Goal: Register for event/course

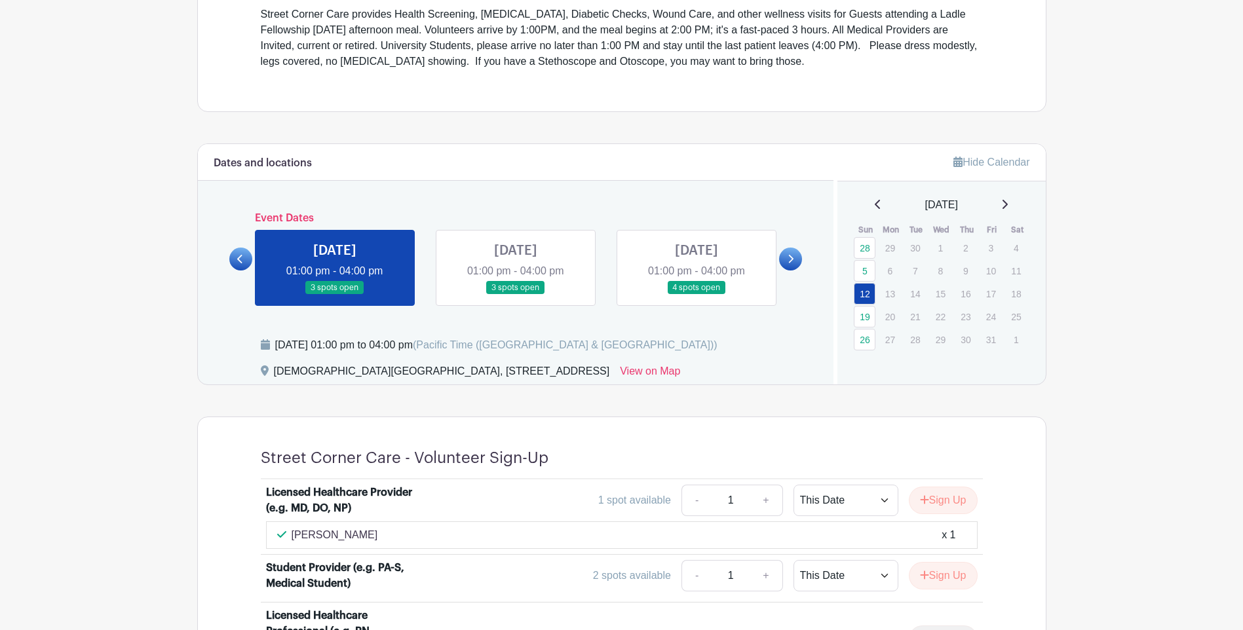
scroll to position [590, 0]
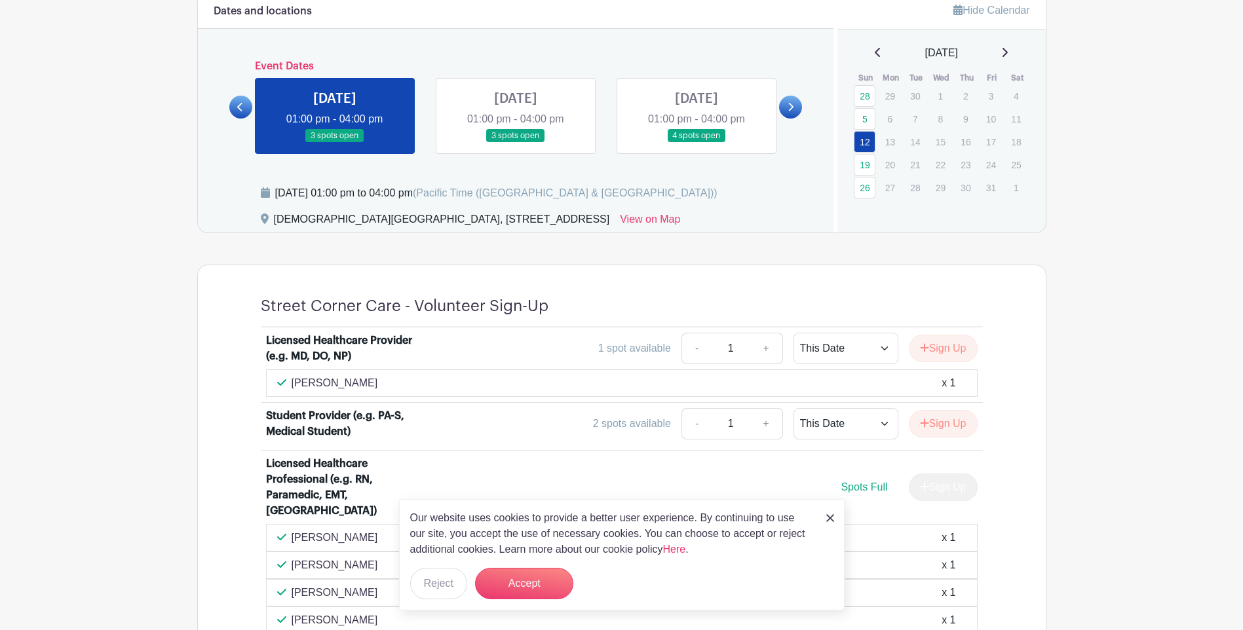
click at [825, 514] on div "Our website uses cookies to provide a better user experience. By continuing to …" at bounding box center [621, 554] width 445 height 111
click at [827, 517] on img at bounding box center [830, 518] width 8 height 8
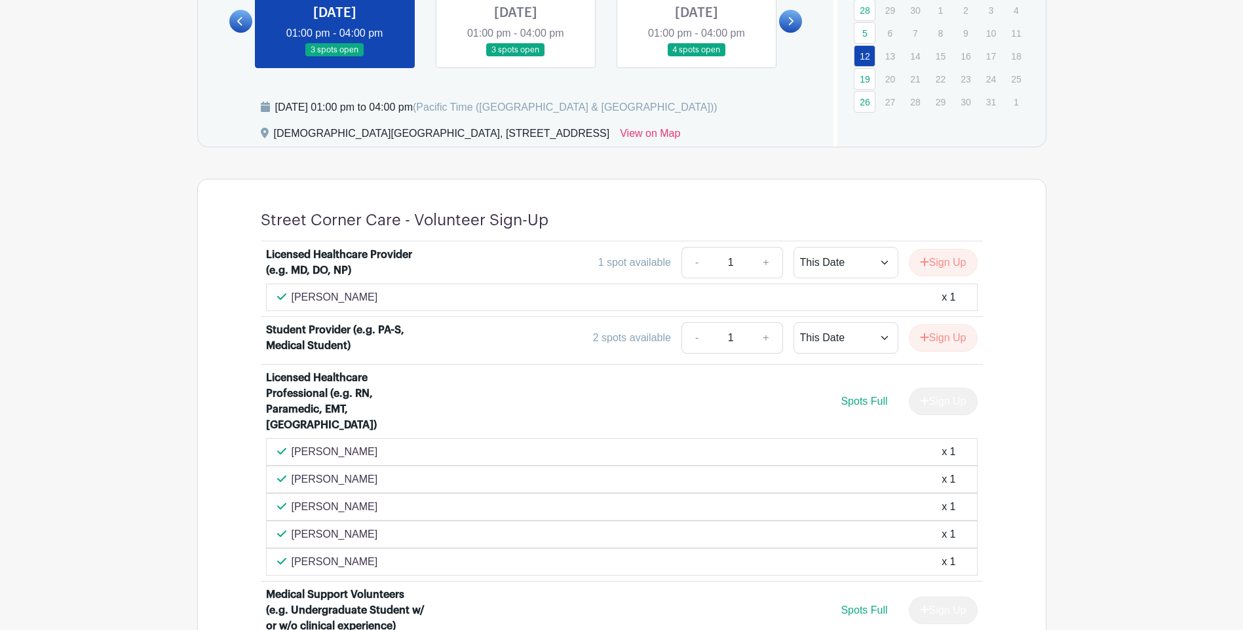
scroll to position [548, 0]
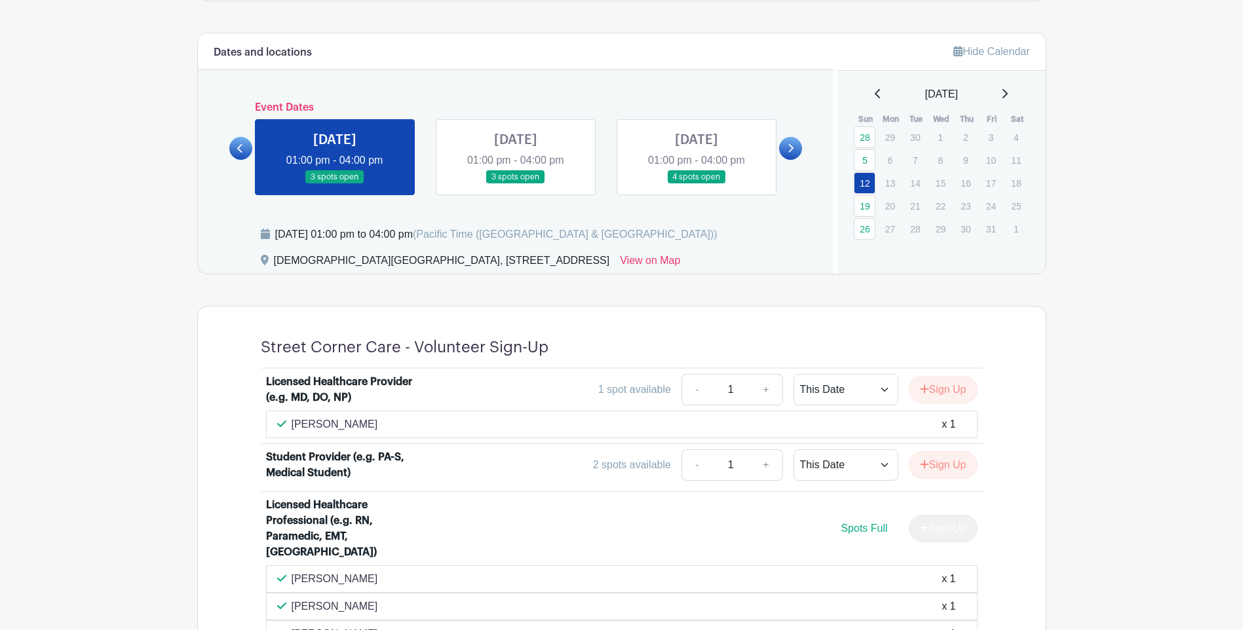
click at [696, 184] on link at bounding box center [696, 184] width 0 height 0
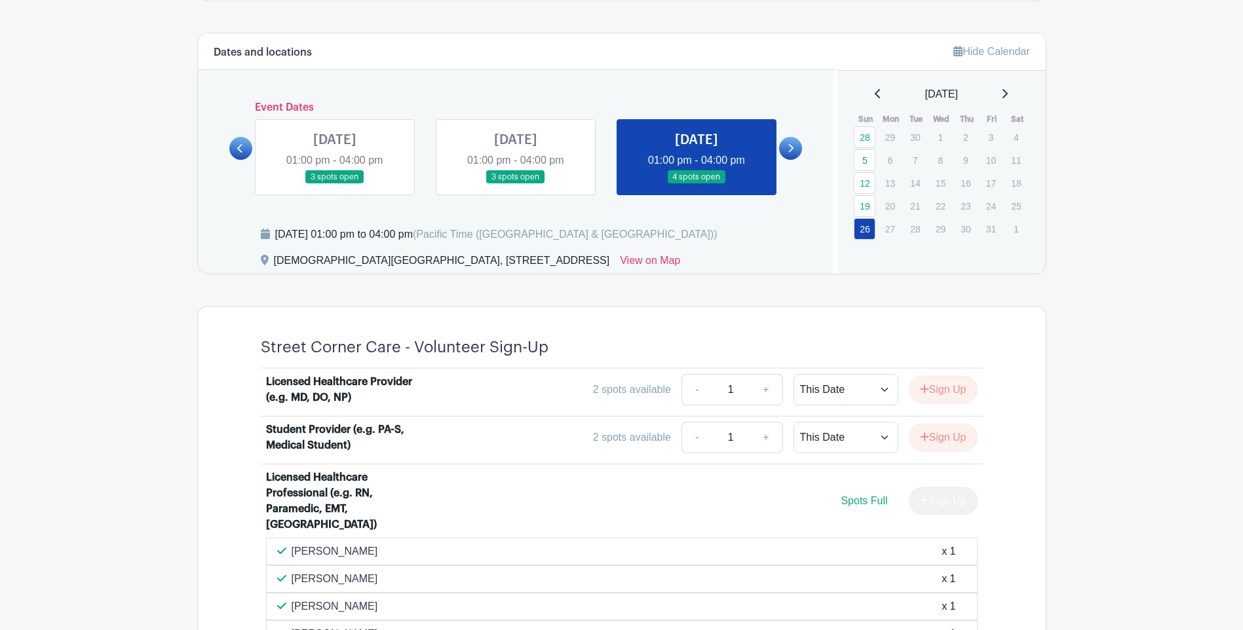
click at [335, 184] on link at bounding box center [335, 184] width 0 height 0
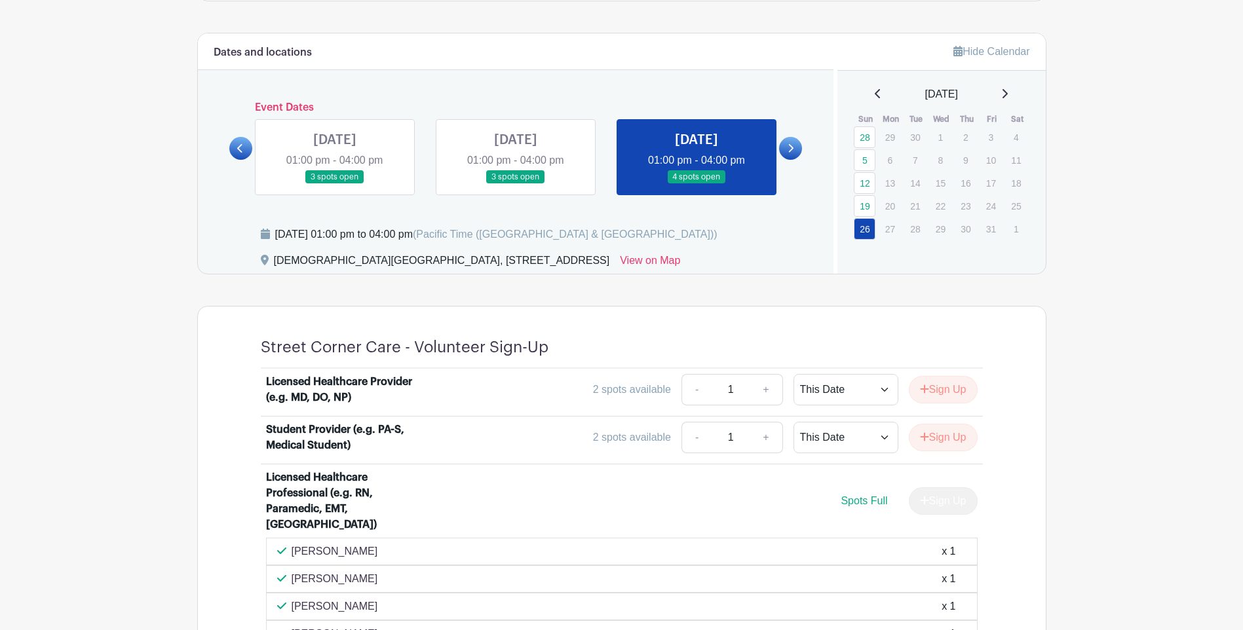
click at [335, 184] on link at bounding box center [335, 184] width 0 height 0
click at [240, 142] on link at bounding box center [240, 148] width 23 height 23
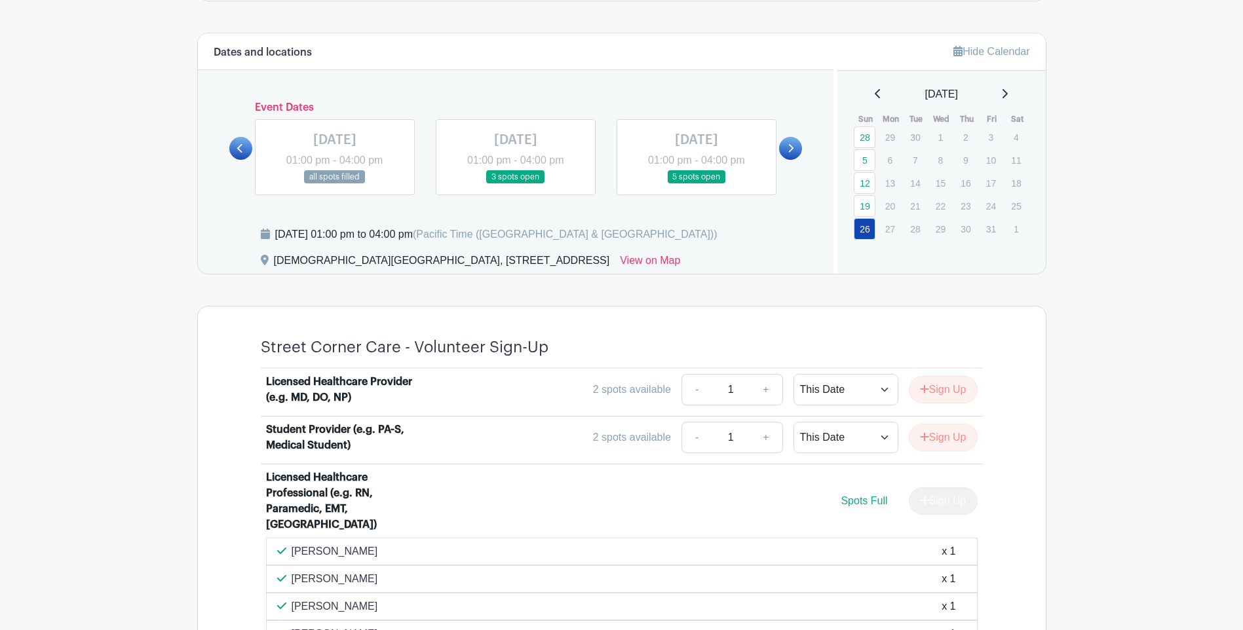
click at [799, 151] on link at bounding box center [790, 148] width 23 height 23
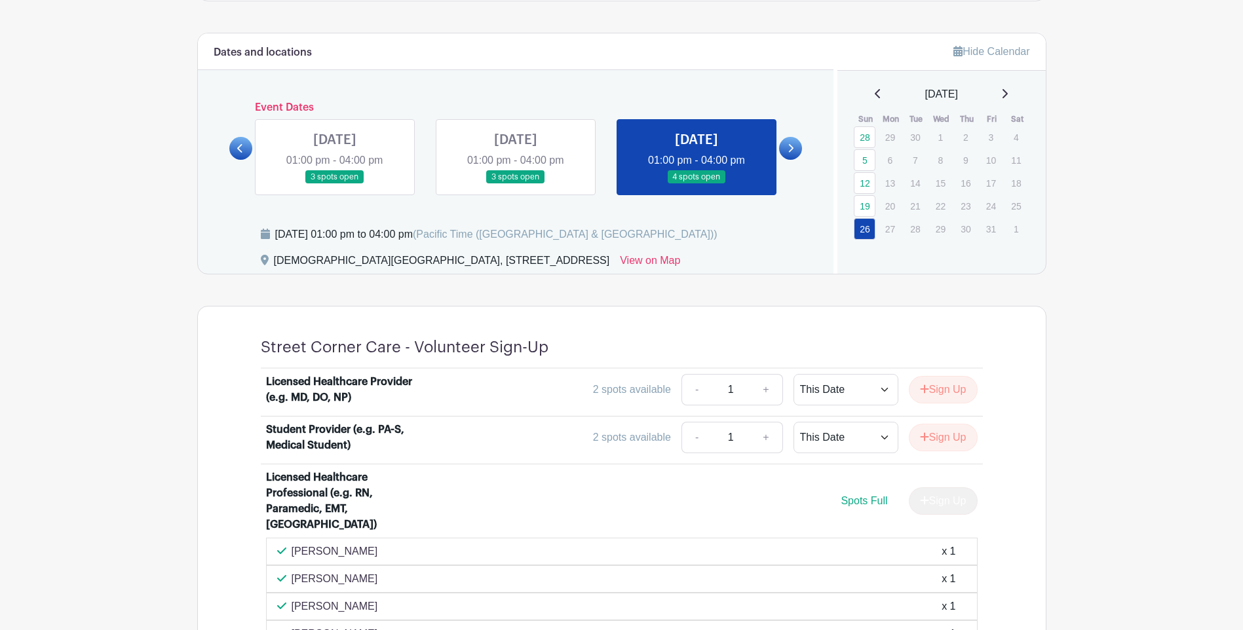
click at [335, 184] on link at bounding box center [335, 184] width 0 height 0
click at [516, 184] on link at bounding box center [516, 184] width 0 height 0
click at [796, 146] on link at bounding box center [790, 148] width 23 height 23
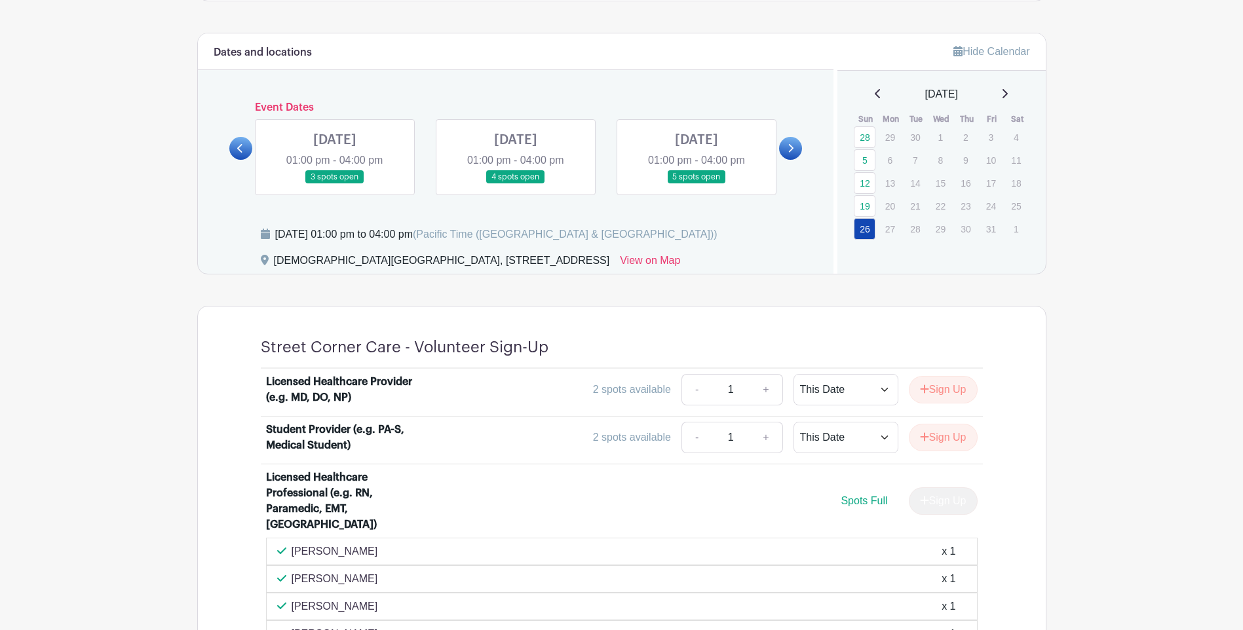
click at [236, 147] on link at bounding box center [240, 148] width 23 height 23
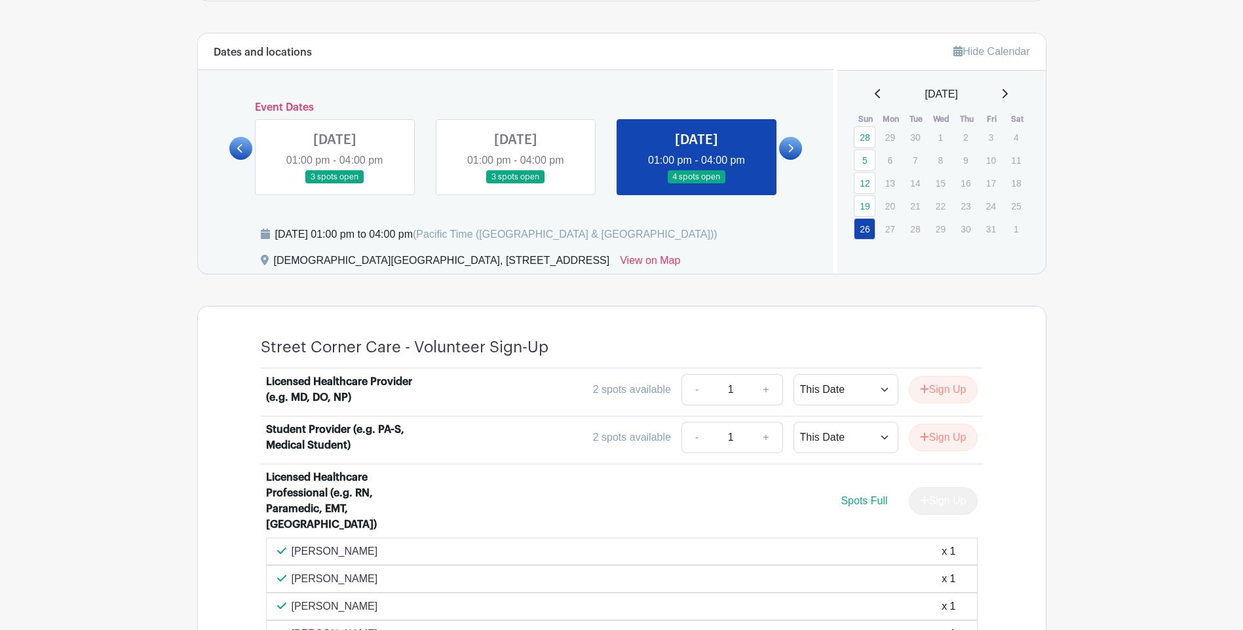
click at [335, 184] on link at bounding box center [335, 184] width 0 height 0
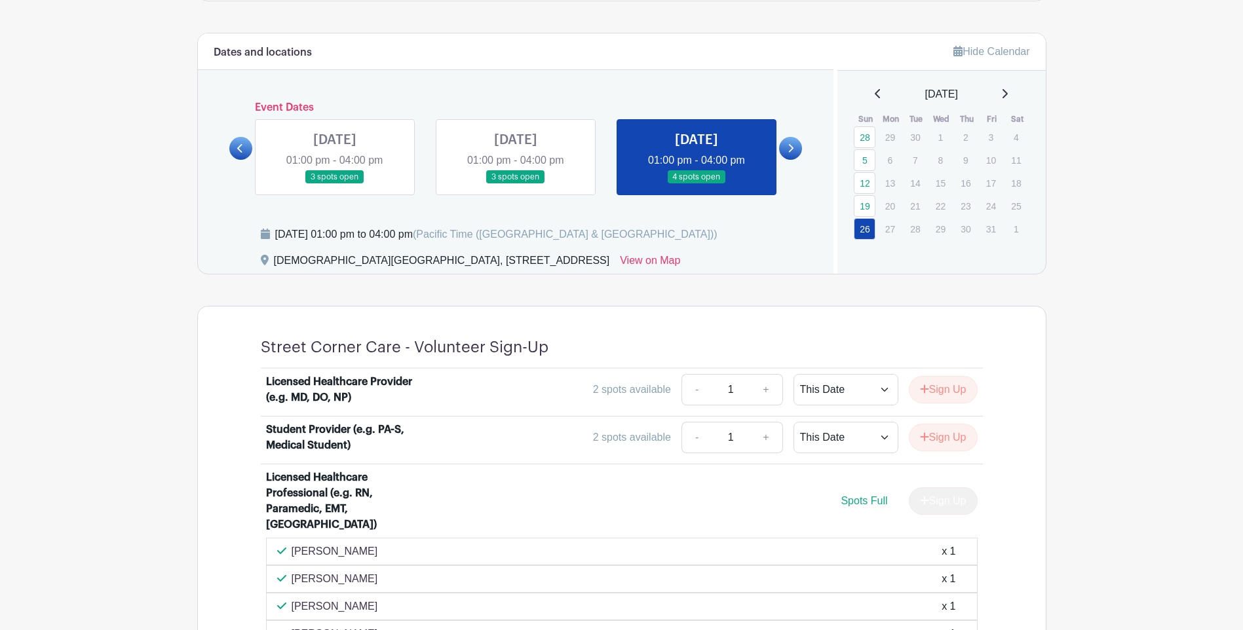
click at [335, 184] on link at bounding box center [335, 184] width 0 height 0
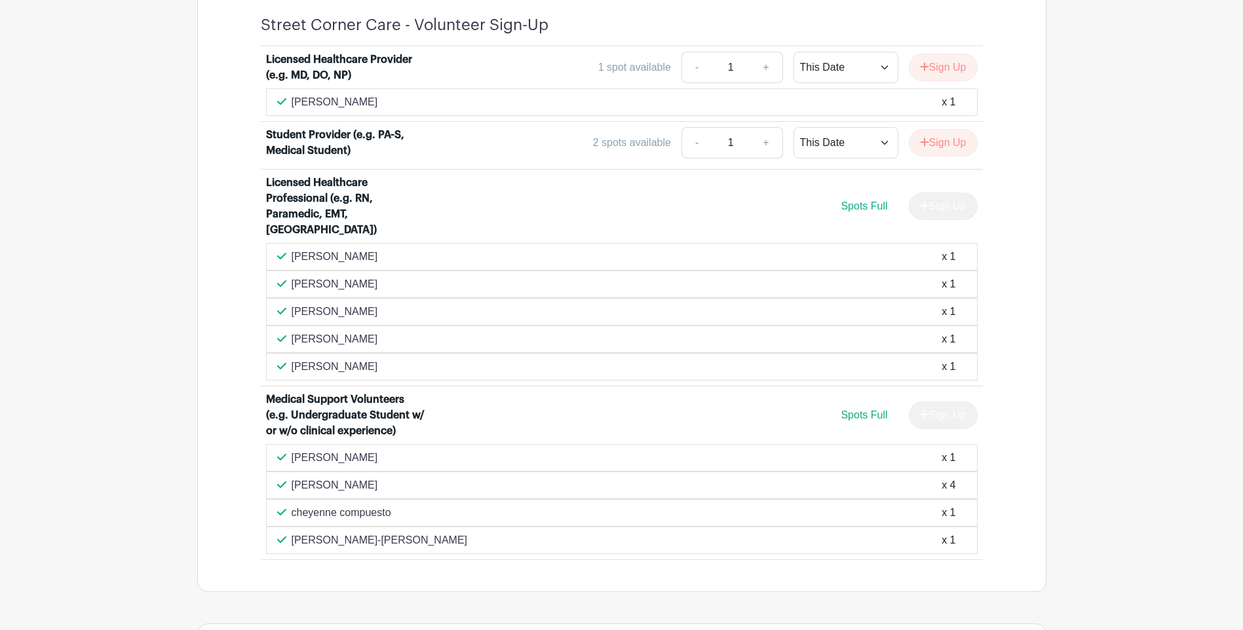
scroll to position [876, 0]
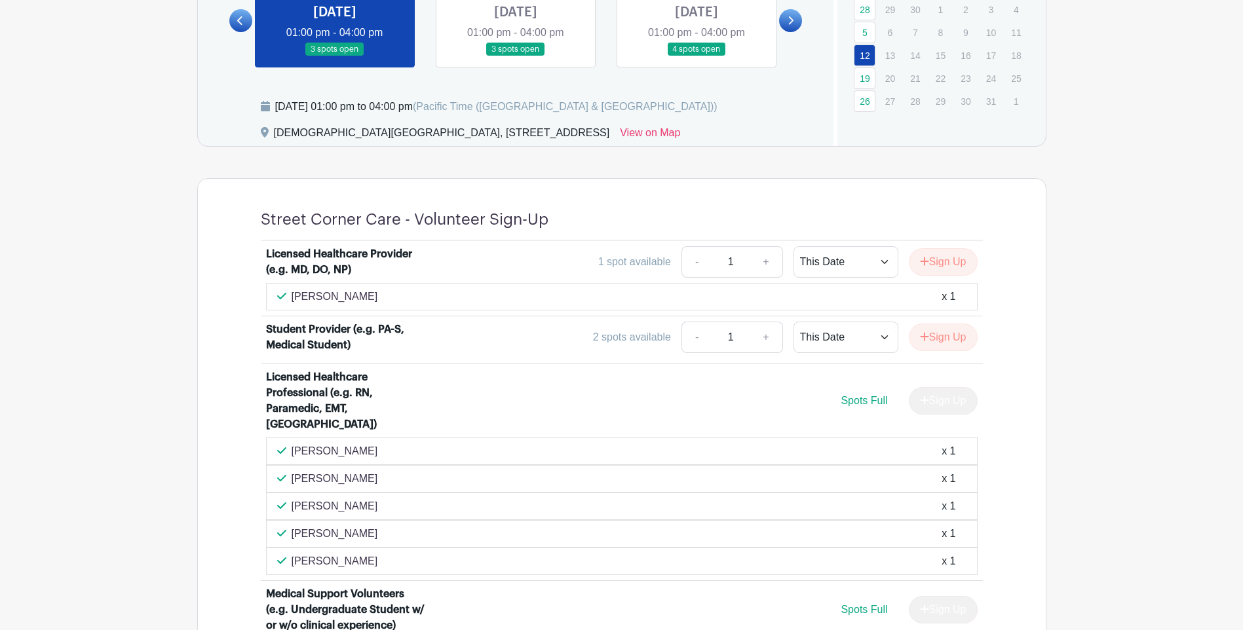
scroll to position [614, 0]
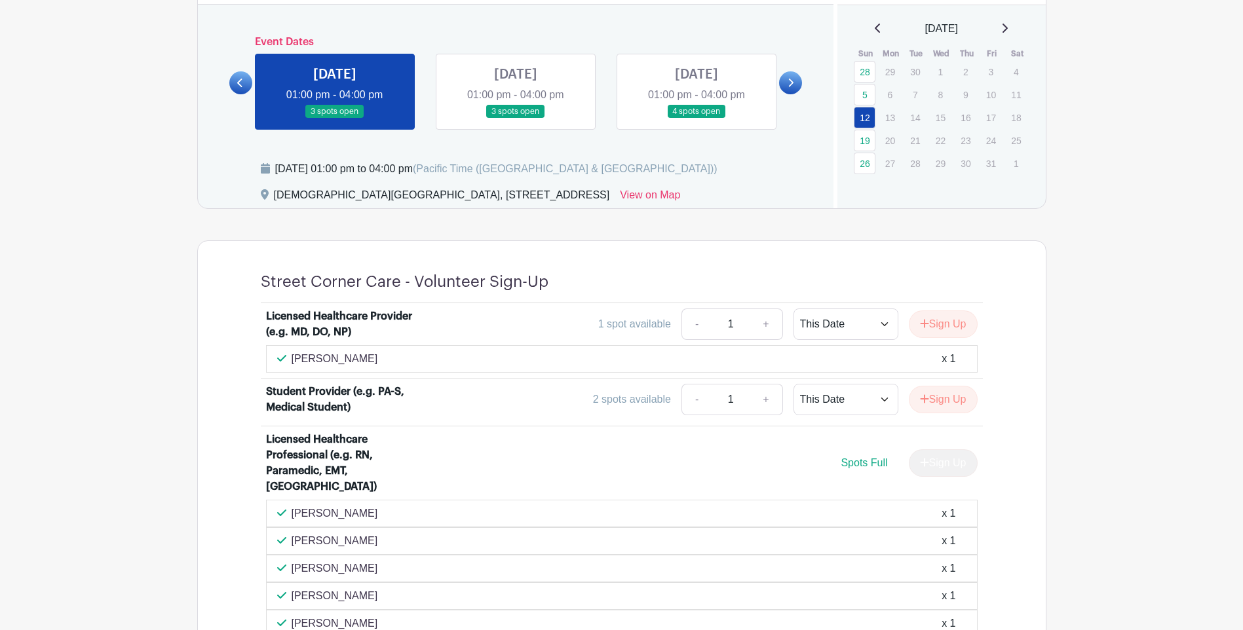
click at [516, 119] on link at bounding box center [516, 119] width 0 height 0
click at [696, 119] on link at bounding box center [696, 119] width 0 height 0
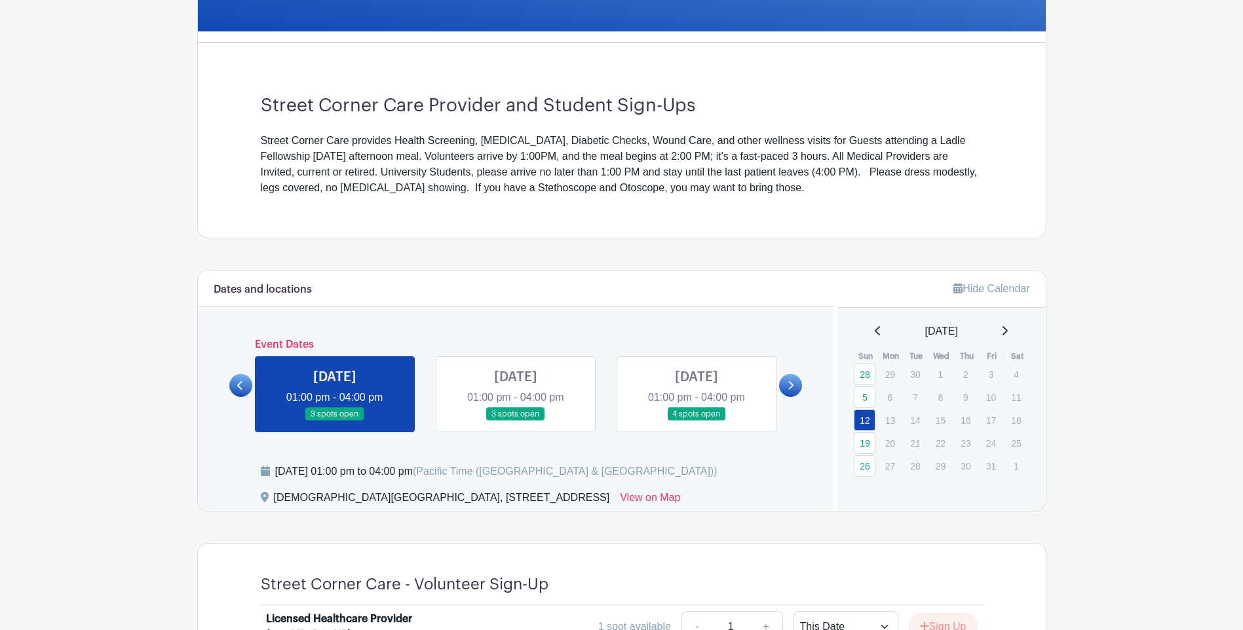
scroll to position [286, 0]
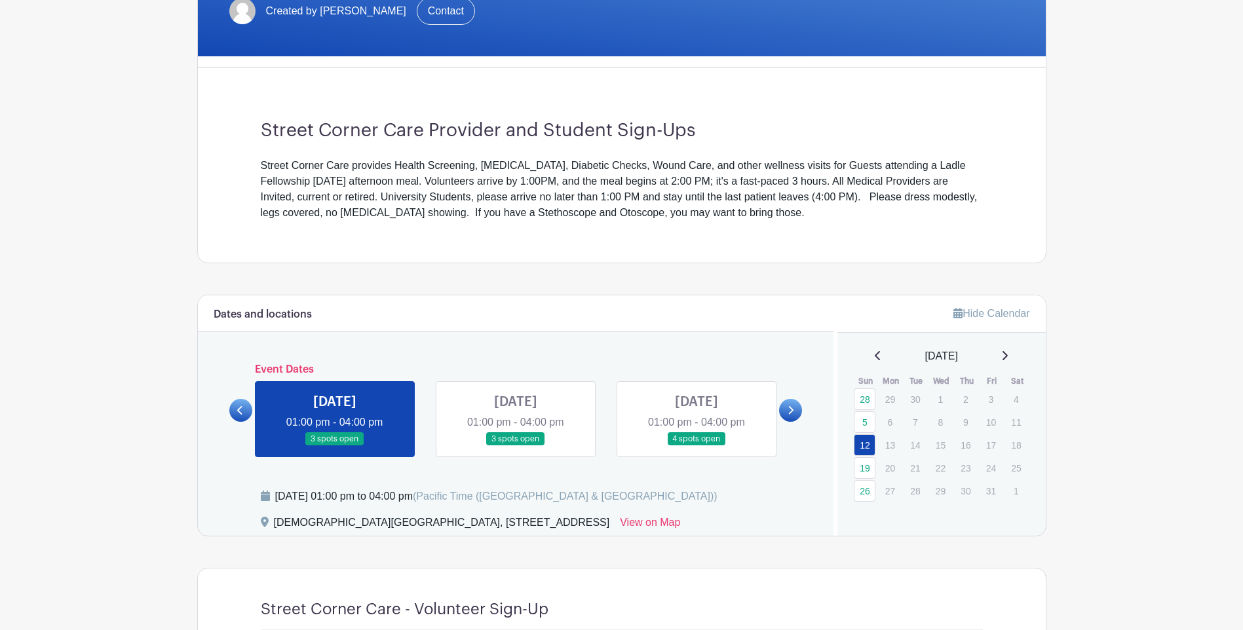
click at [696, 446] on link at bounding box center [696, 446] width 0 height 0
click at [792, 407] on icon at bounding box center [790, 411] width 6 height 10
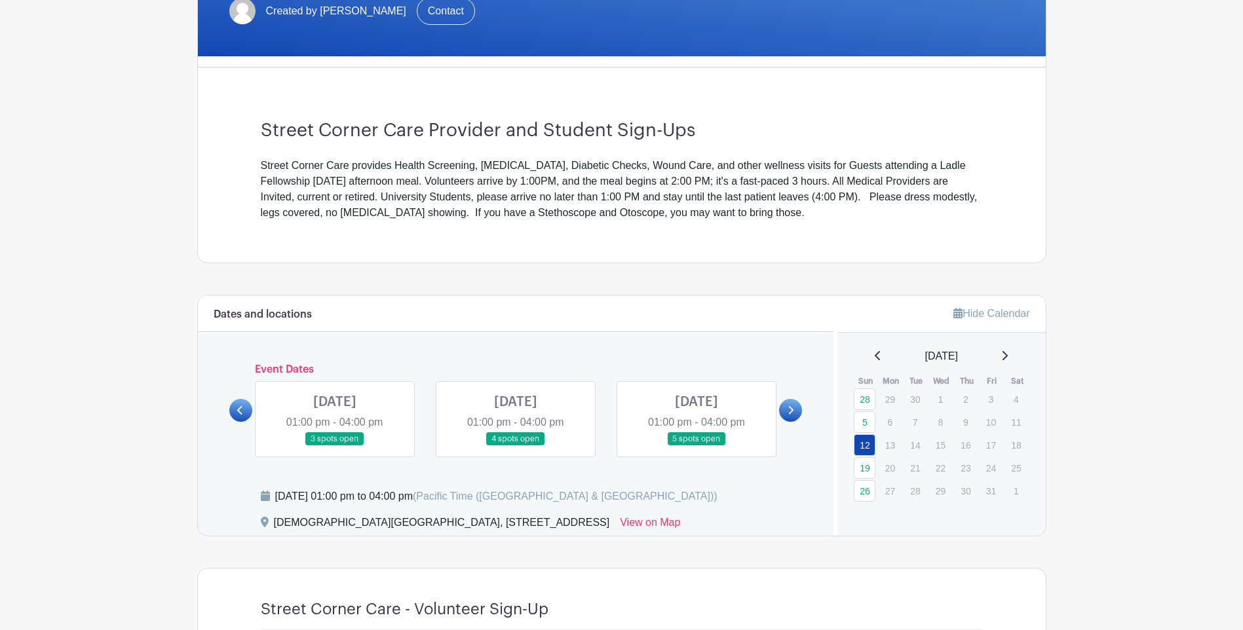
click at [234, 406] on link at bounding box center [240, 410] width 23 height 23
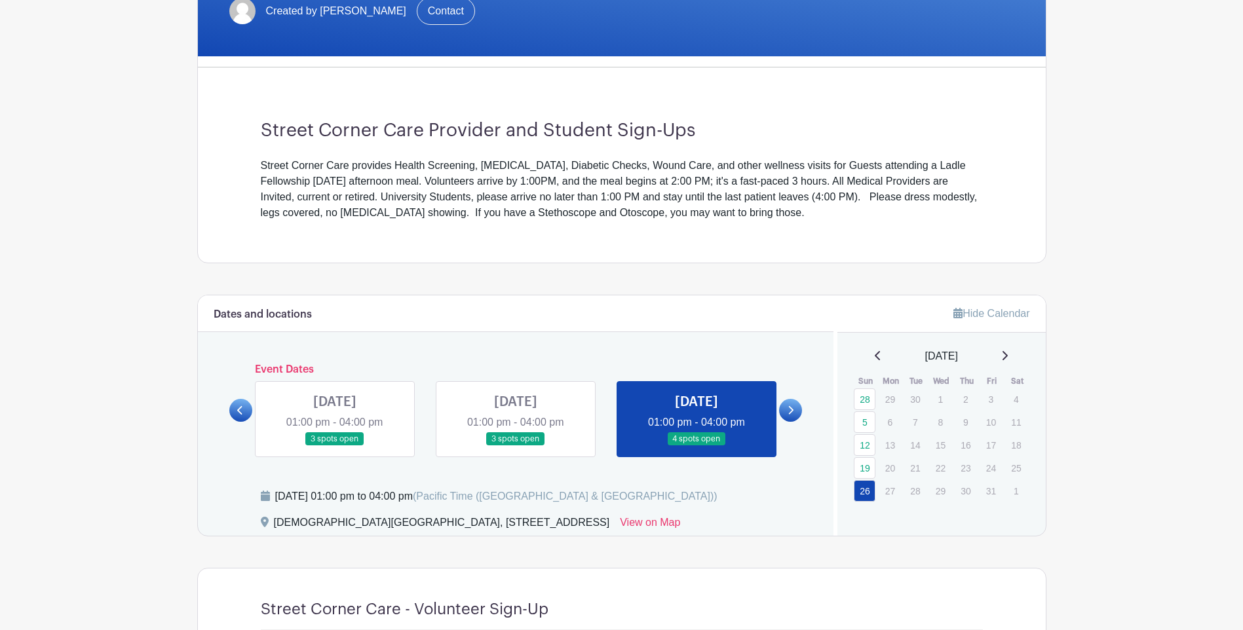
click at [781, 409] on link at bounding box center [790, 410] width 23 height 23
click at [226, 406] on div "Dates and locations Event Dates [DATE] 01:30 pm - 04:00 pm many spots open [DAT…" at bounding box center [516, 415] width 636 height 240
click at [240, 406] on icon at bounding box center [240, 411] width 6 height 10
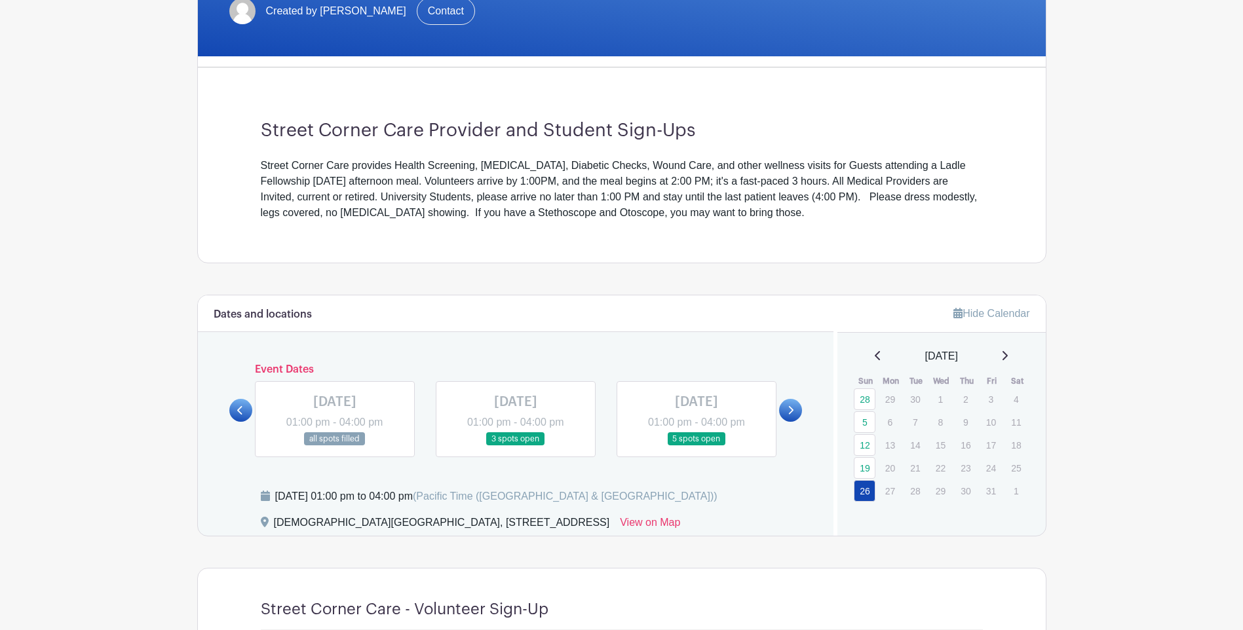
click at [516, 446] on link at bounding box center [516, 446] width 0 height 0
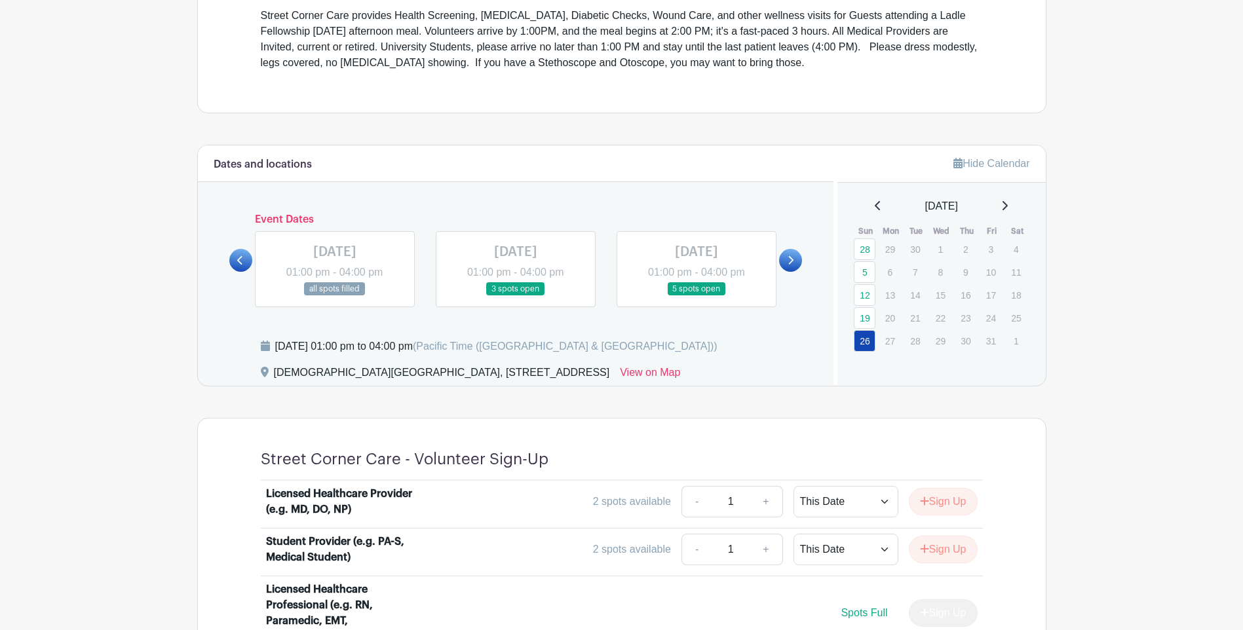
scroll to position [483, 0]
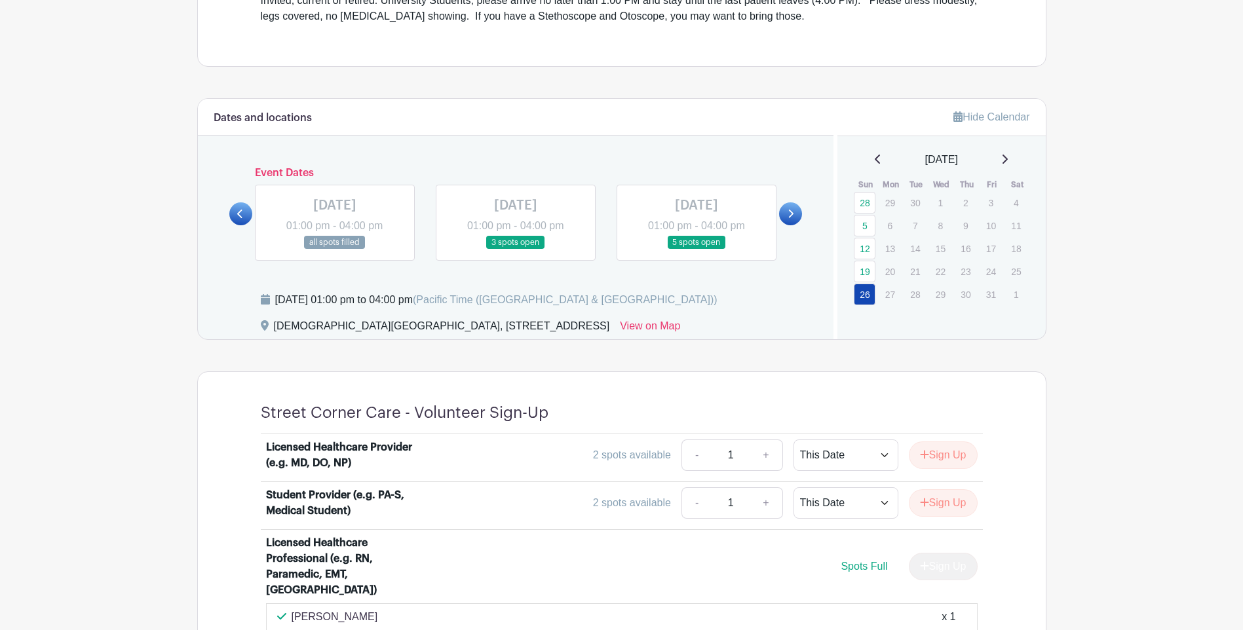
click at [696, 250] on link at bounding box center [696, 250] width 0 height 0
drag, startPoint x: 690, startPoint y: 246, endPoint x: 690, endPoint y: 231, distance: 14.4
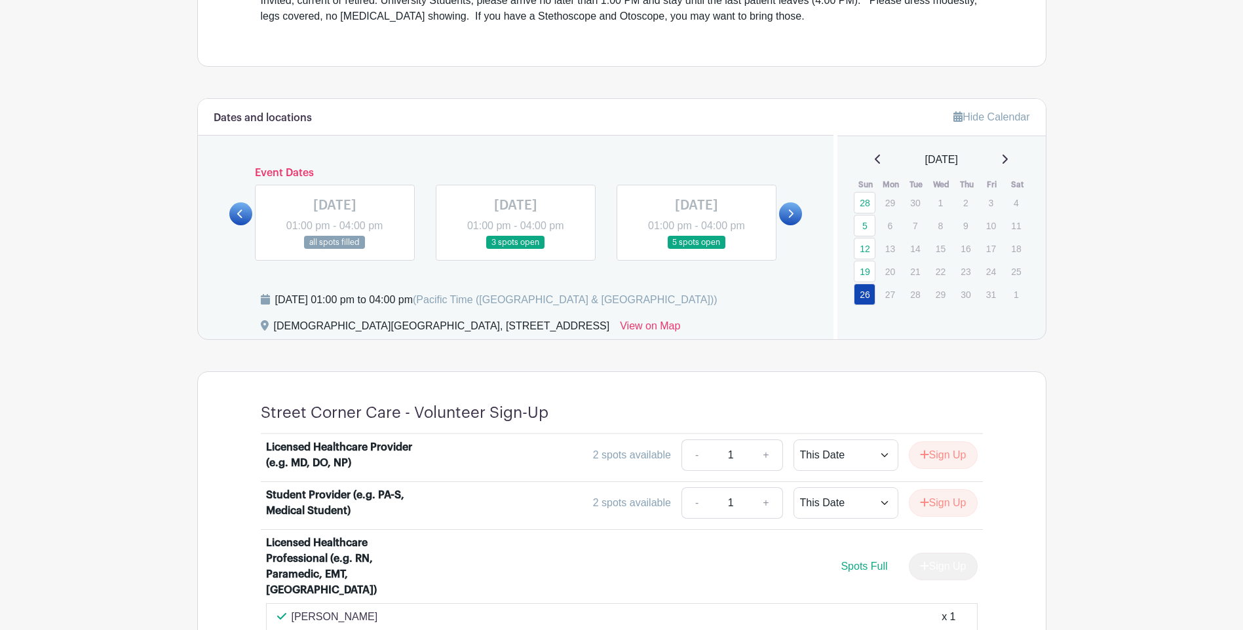
click at [696, 250] on link at bounding box center [696, 250] width 0 height 0
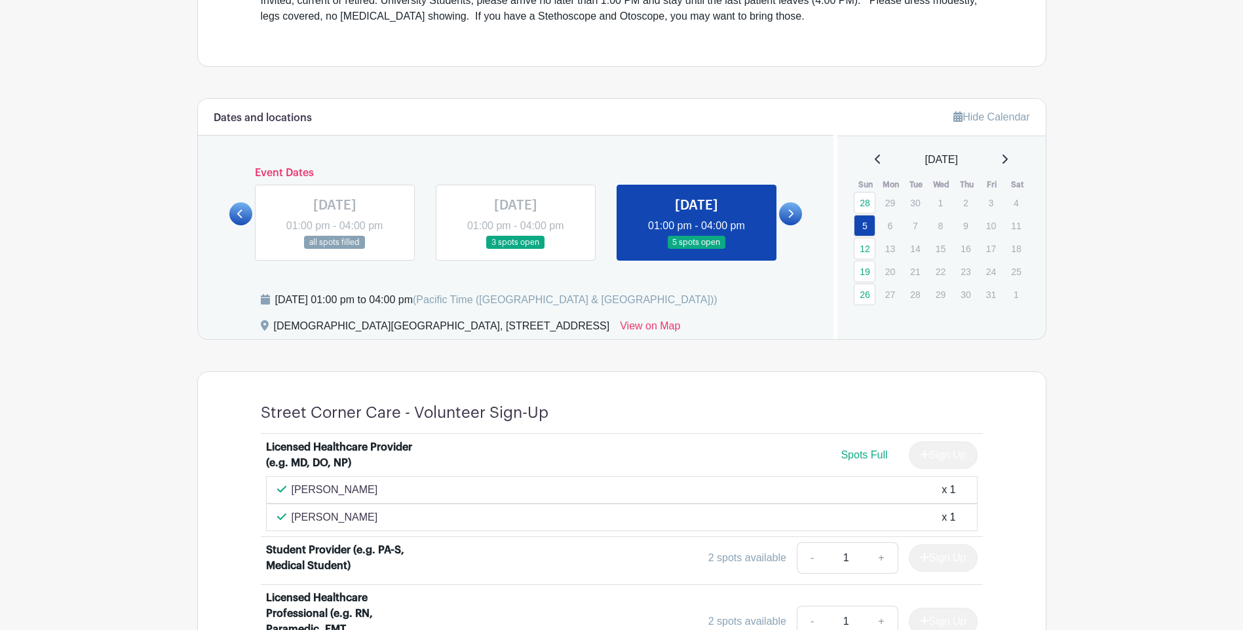
click at [780, 218] on link at bounding box center [790, 213] width 23 height 23
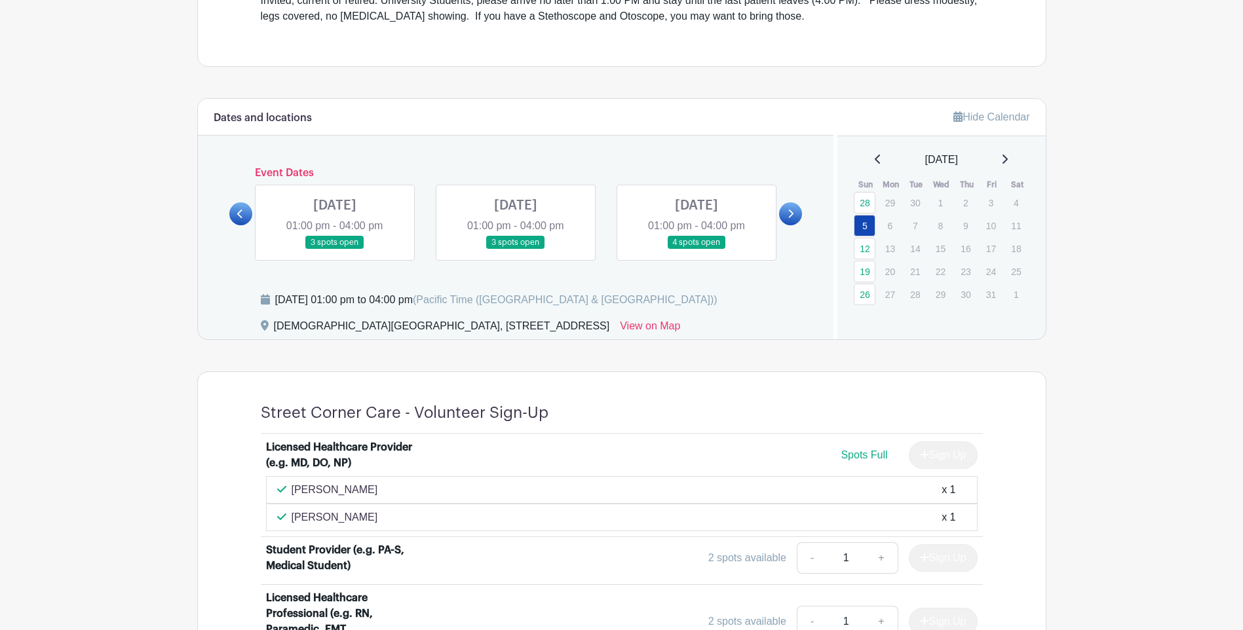
click at [516, 250] on link at bounding box center [516, 250] width 0 height 0
click at [335, 250] on link at bounding box center [335, 250] width 0 height 0
click at [696, 250] on link at bounding box center [696, 250] width 0 height 0
click at [781, 212] on link at bounding box center [790, 213] width 23 height 23
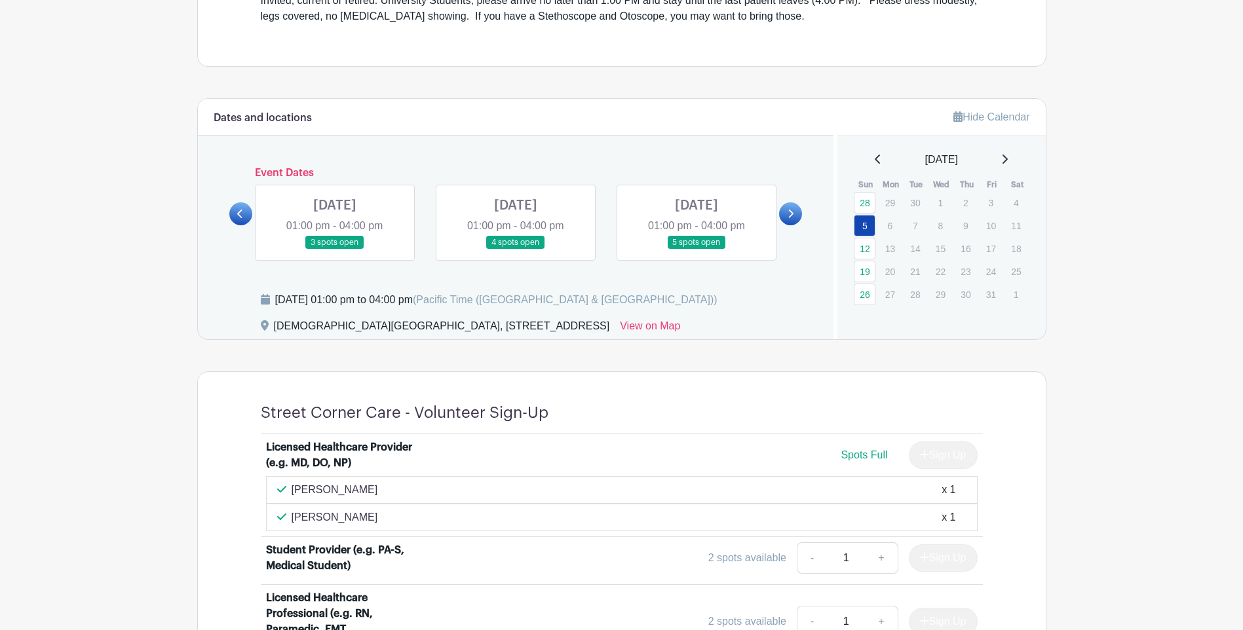
click at [335, 250] on link at bounding box center [335, 250] width 0 height 0
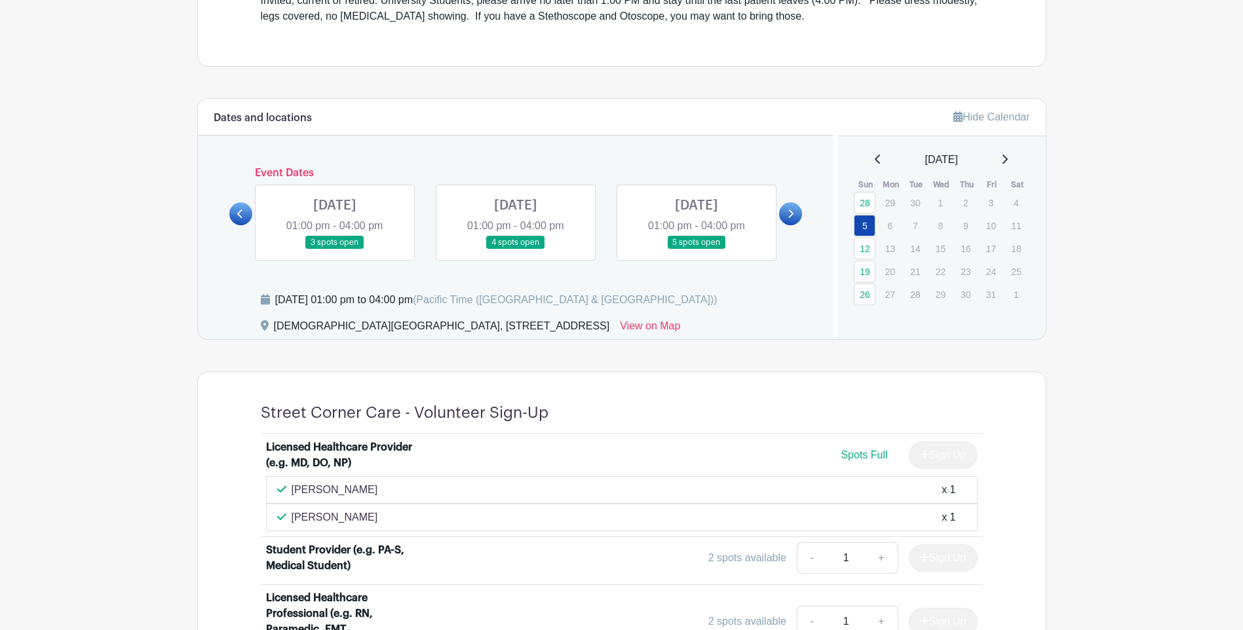
click at [335, 250] on link at bounding box center [335, 250] width 0 height 0
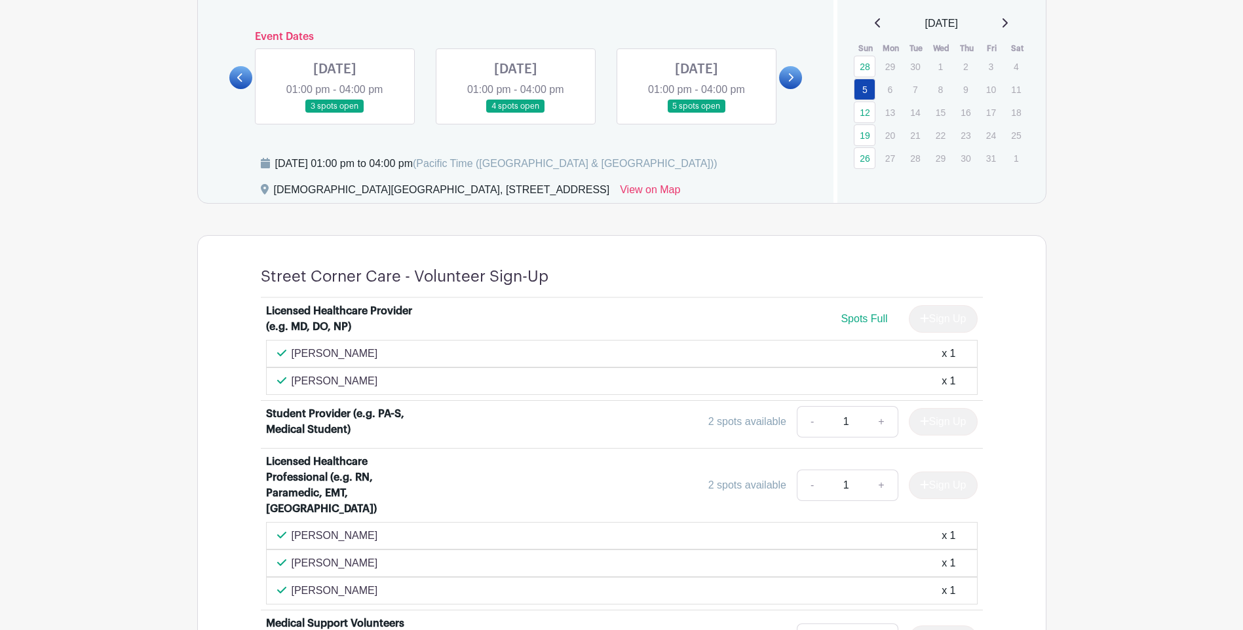
scroll to position [614, 0]
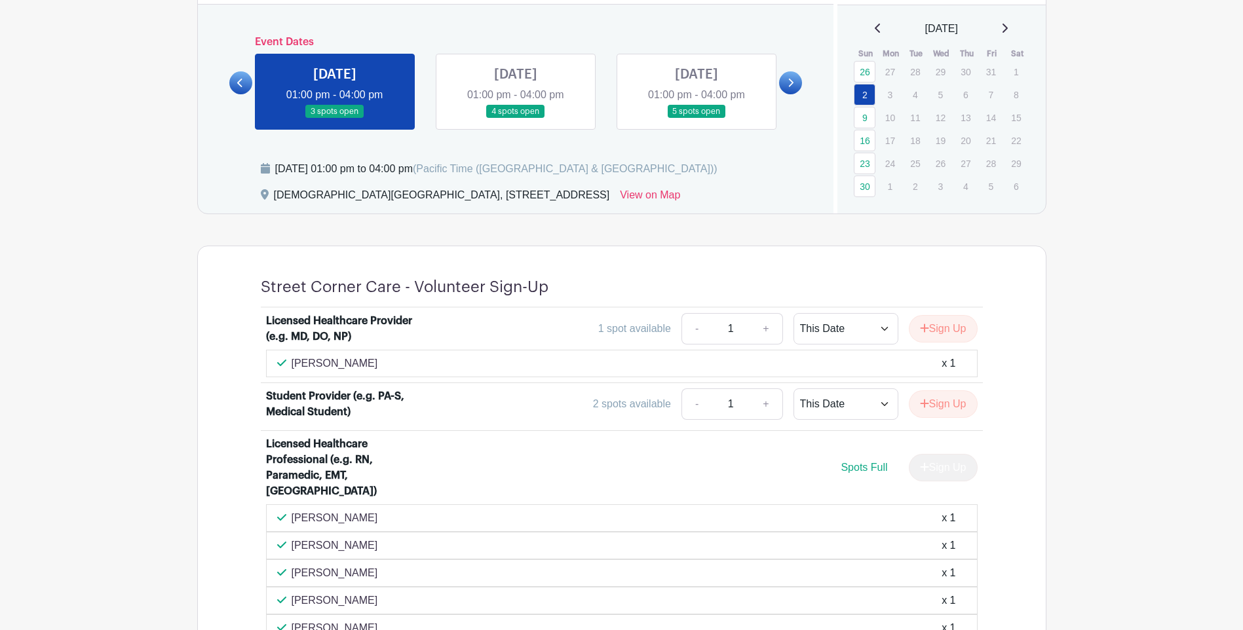
click at [238, 78] on icon at bounding box center [240, 83] width 6 height 10
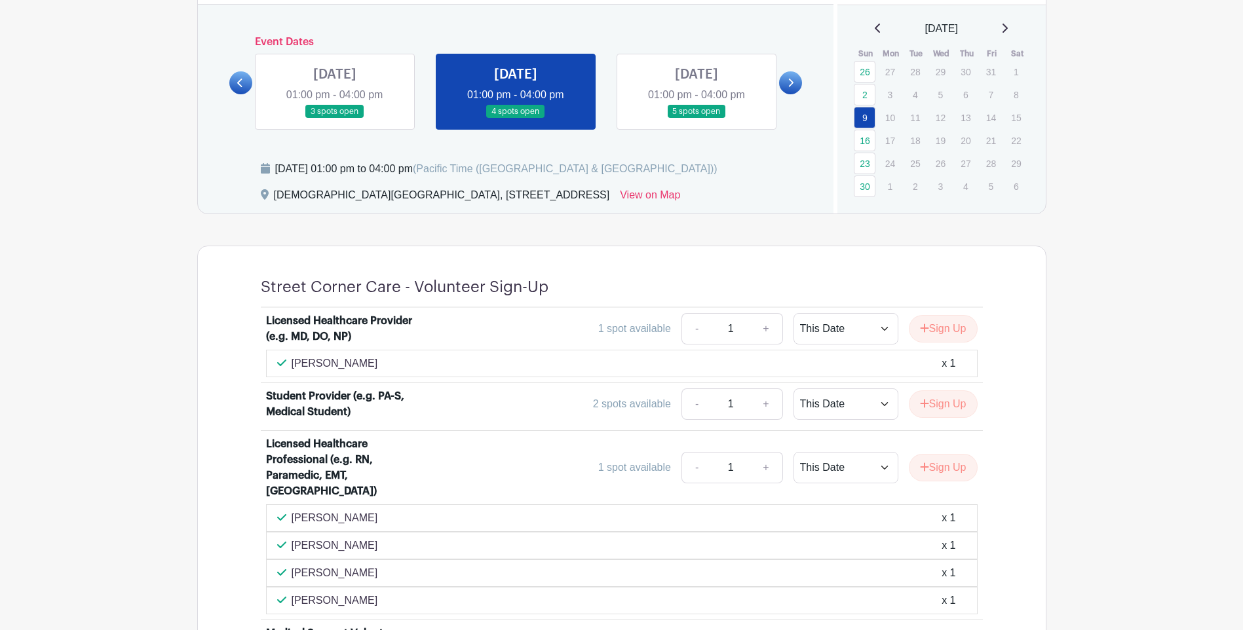
click at [242, 83] on icon at bounding box center [240, 83] width 6 height 10
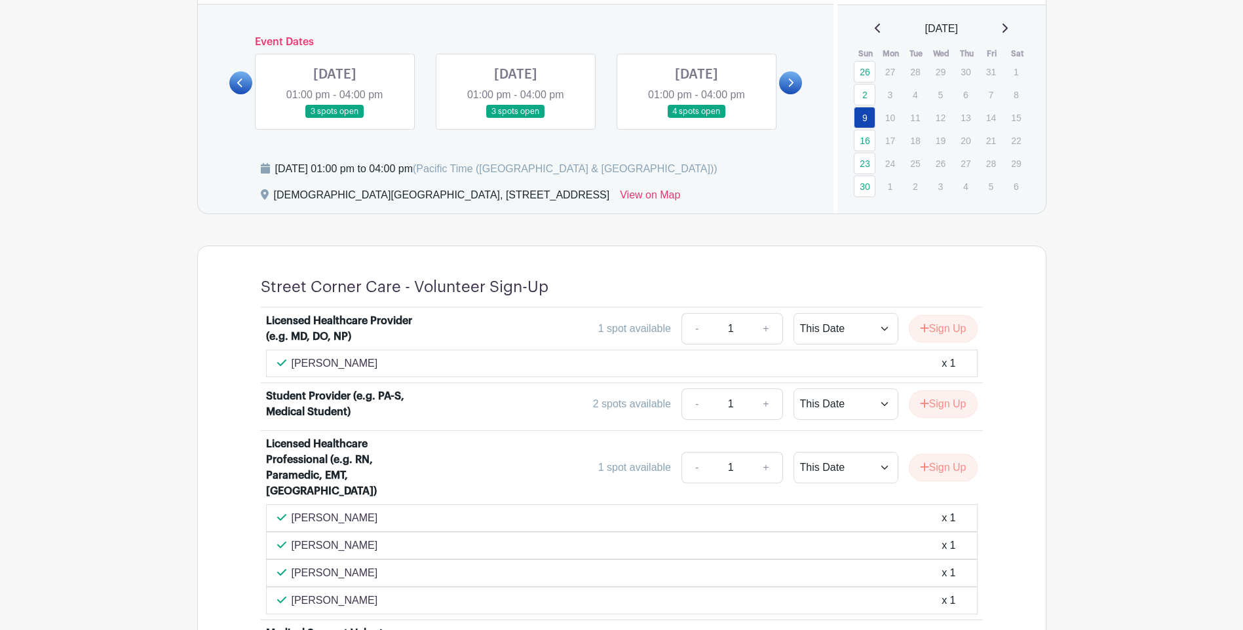
click at [696, 119] on link at bounding box center [696, 119] width 0 height 0
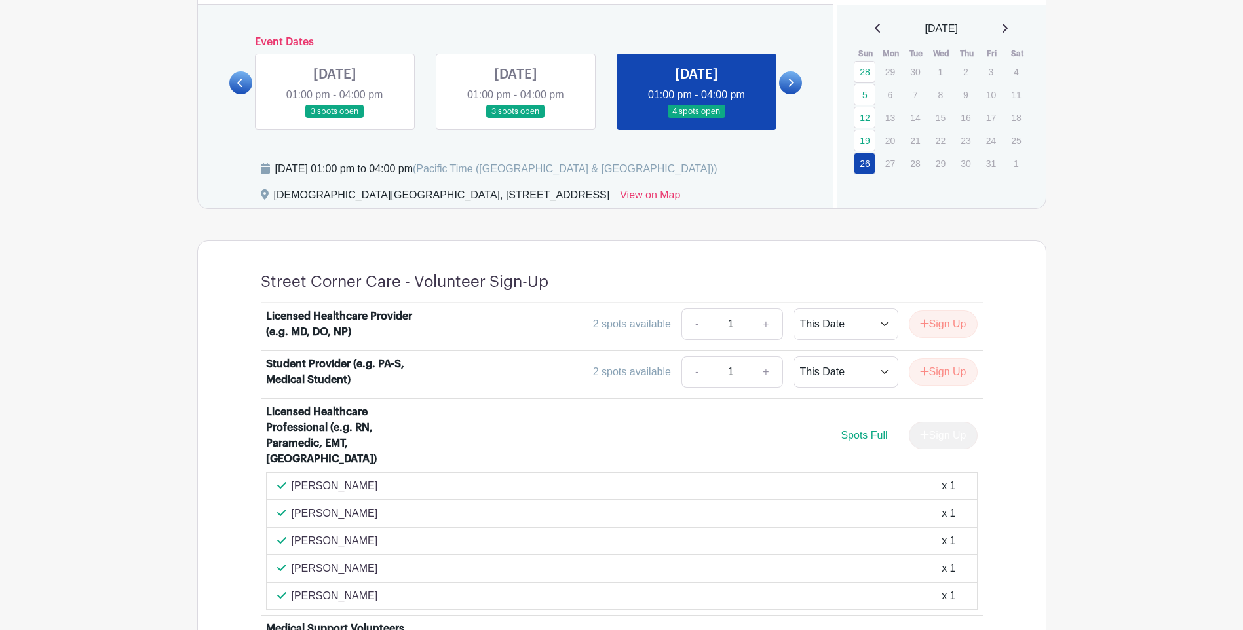
click at [696, 119] on link at bounding box center [696, 119] width 0 height 0
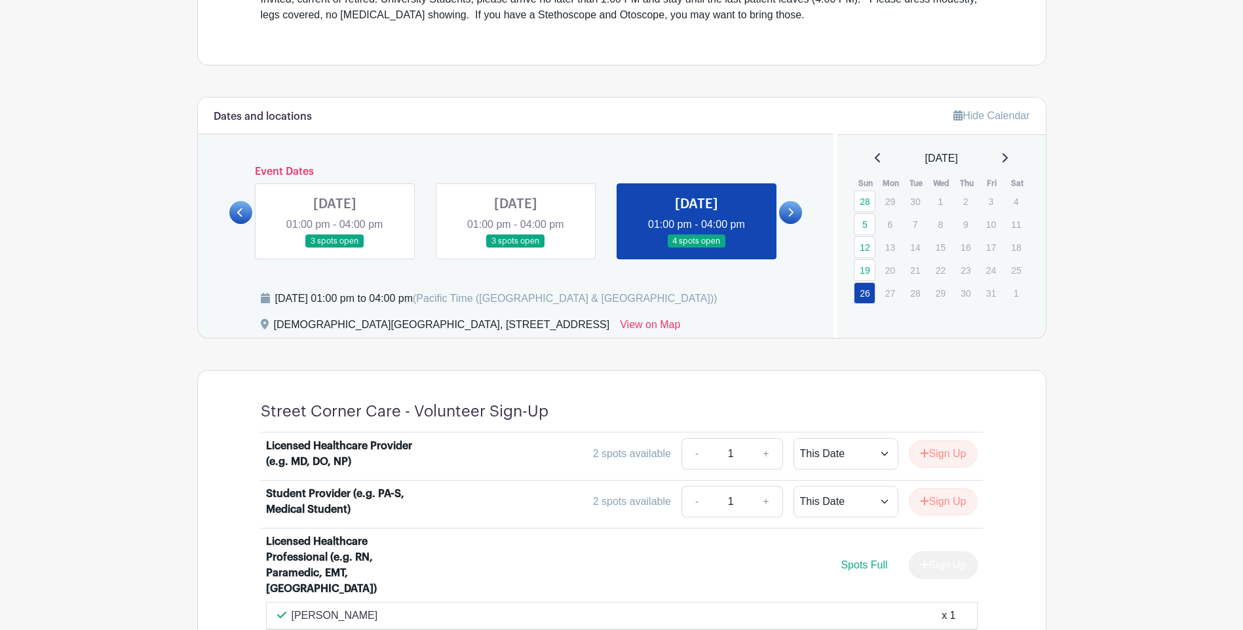
scroll to position [483, 0]
click at [797, 216] on link at bounding box center [790, 213] width 23 height 23
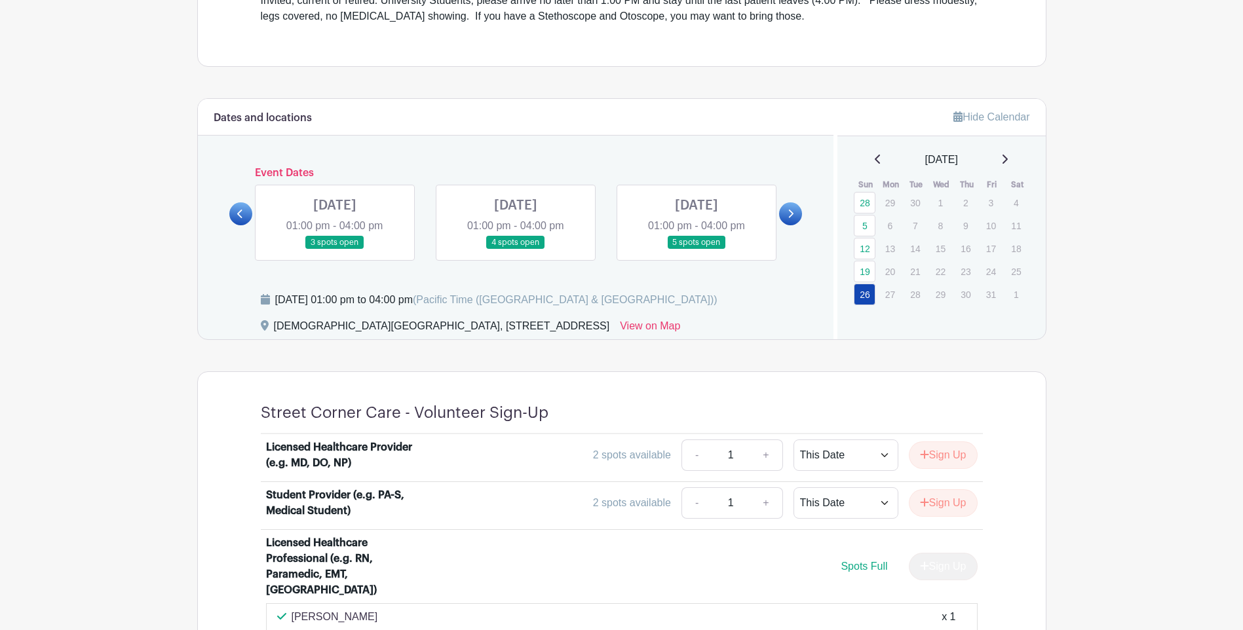
click at [335, 250] on link at bounding box center [335, 250] width 0 height 0
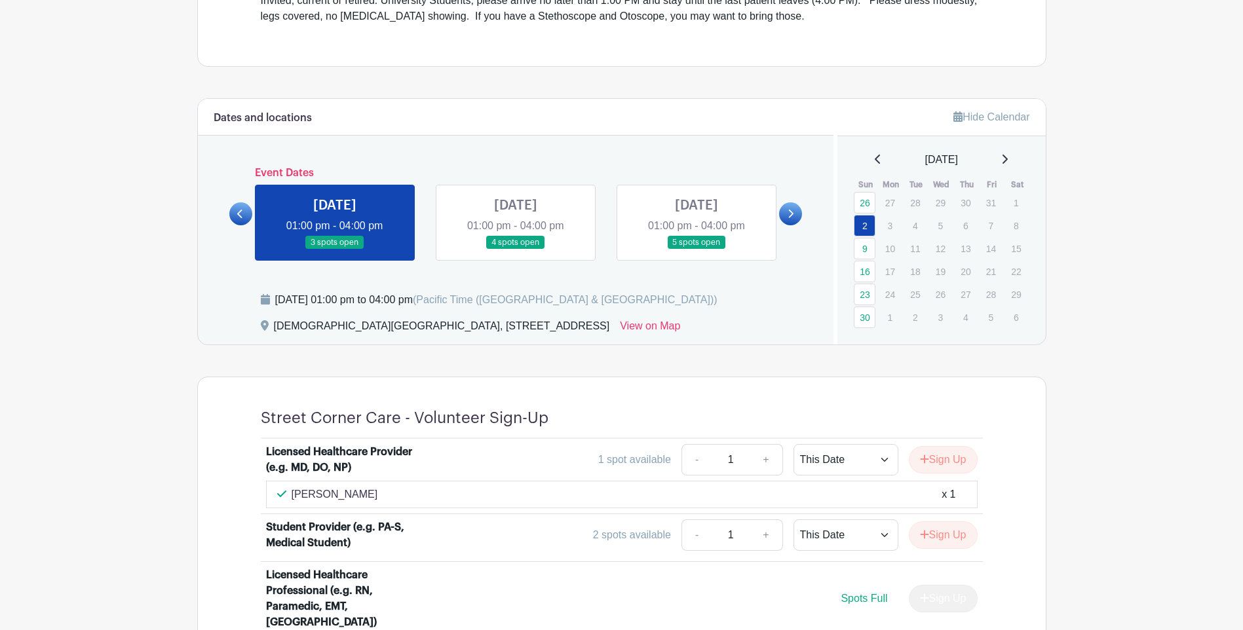
click at [335, 250] on link at bounding box center [335, 250] width 0 height 0
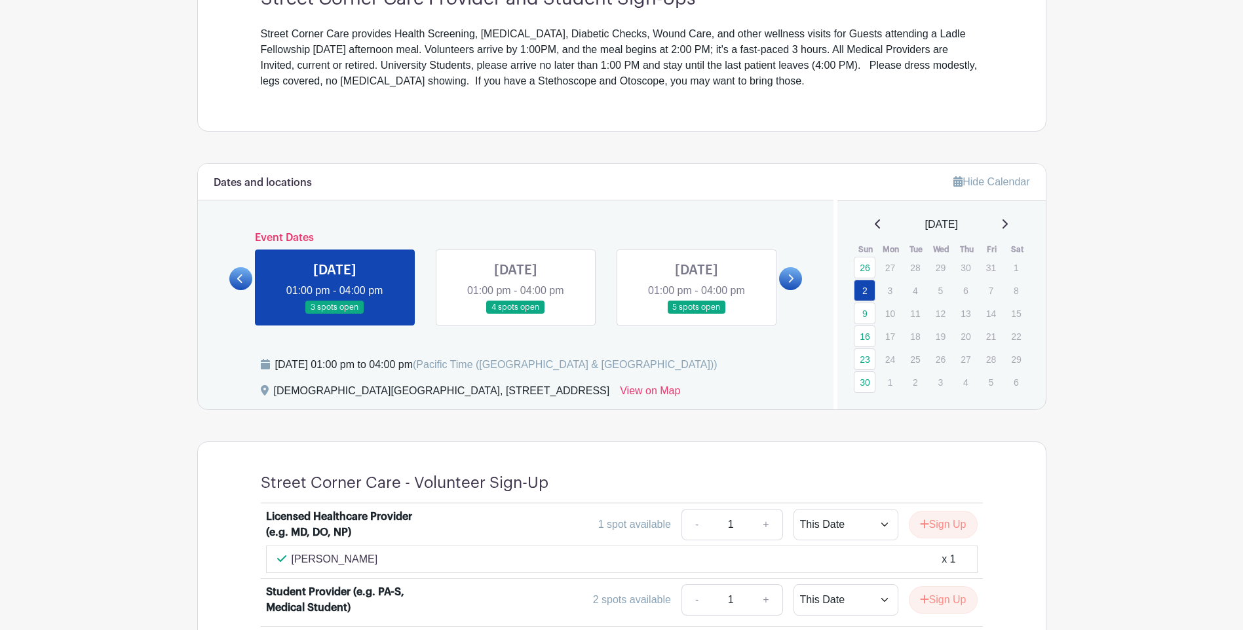
scroll to position [417, 0]
click at [516, 315] on link at bounding box center [516, 315] width 0 height 0
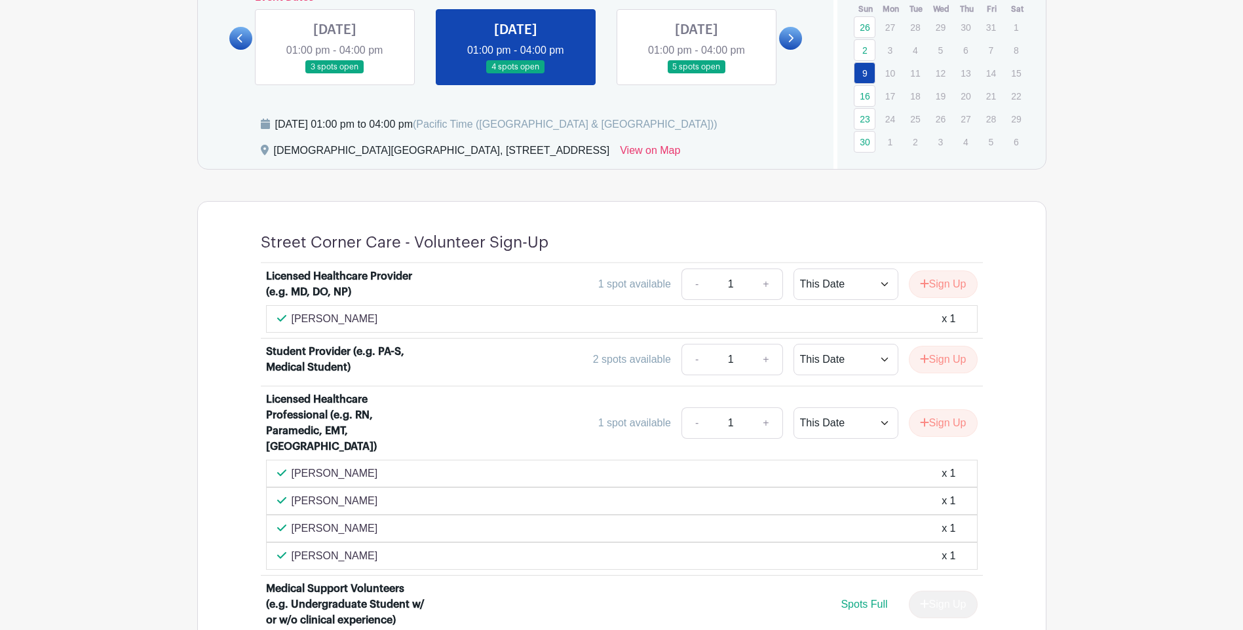
scroll to position [548, 0]
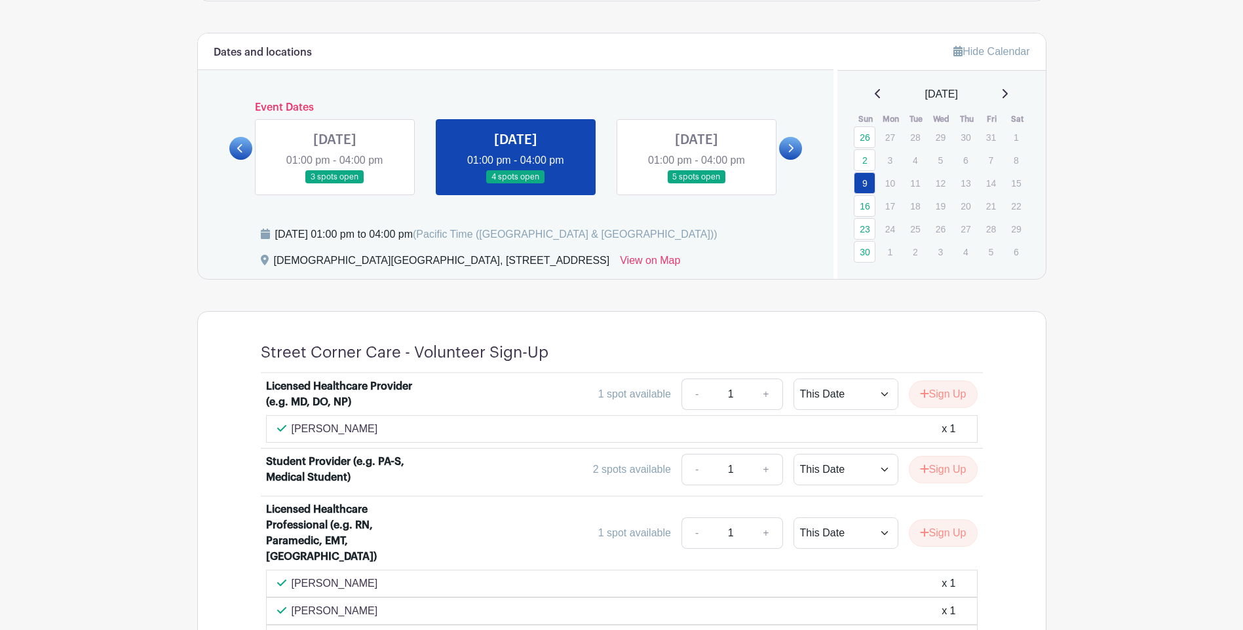
click at [696, 184] on link at bounding box center [696, 184] width 0 height 0
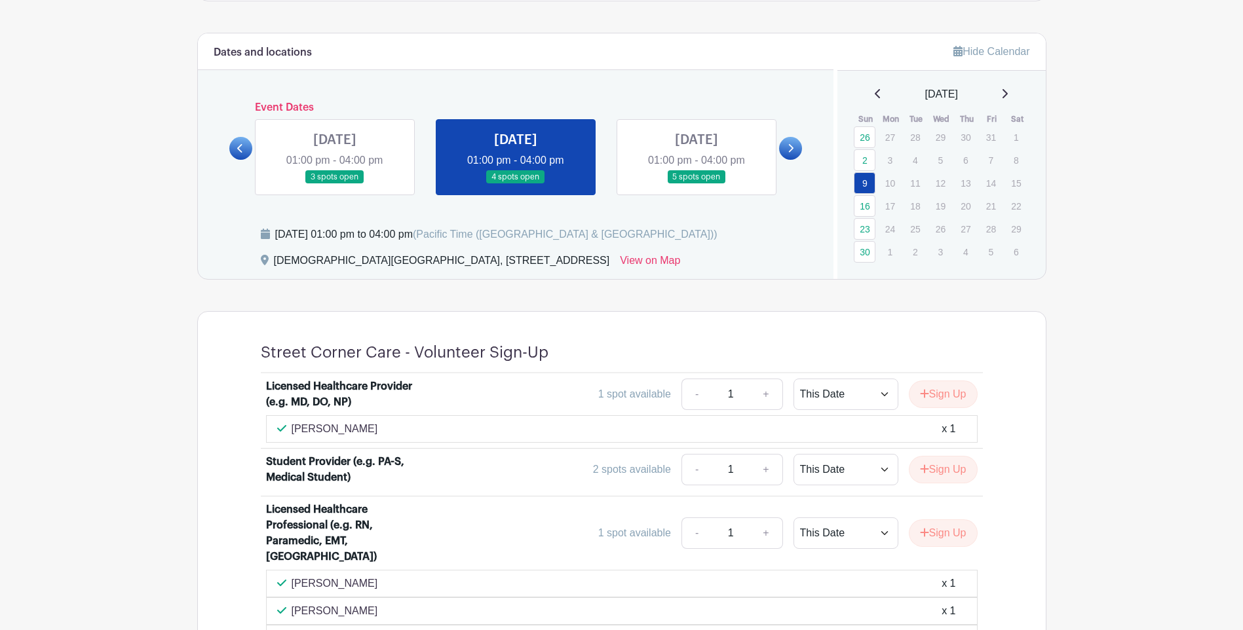
click at [696, 184] on link at bounding box center [696, 184] width 0 height 0
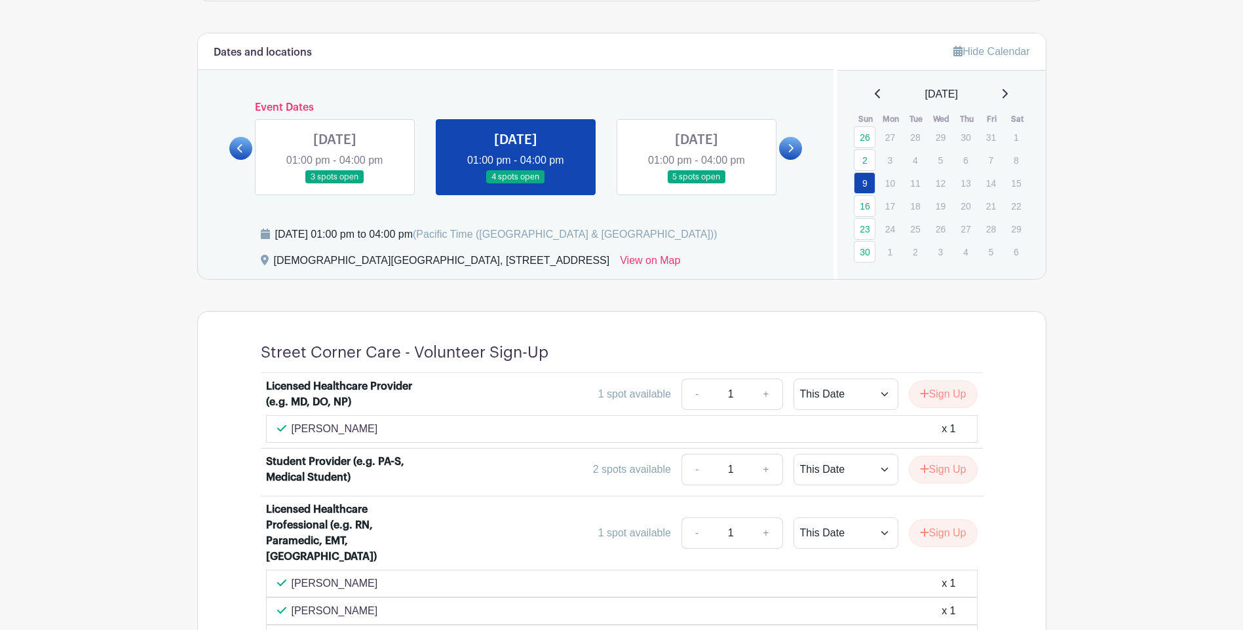
click at [696, 184] on link at bounding box center [696, 184] width 0 height 0
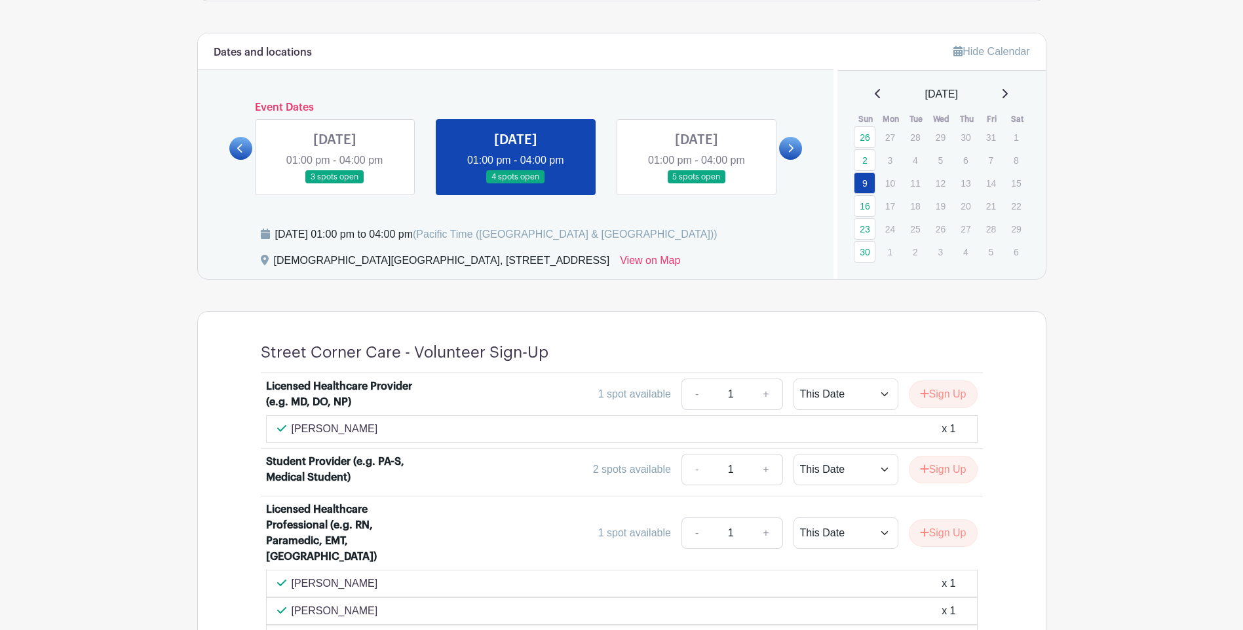
click at [696, 184] on link at bounding box center [696, 184] width 0 height 0
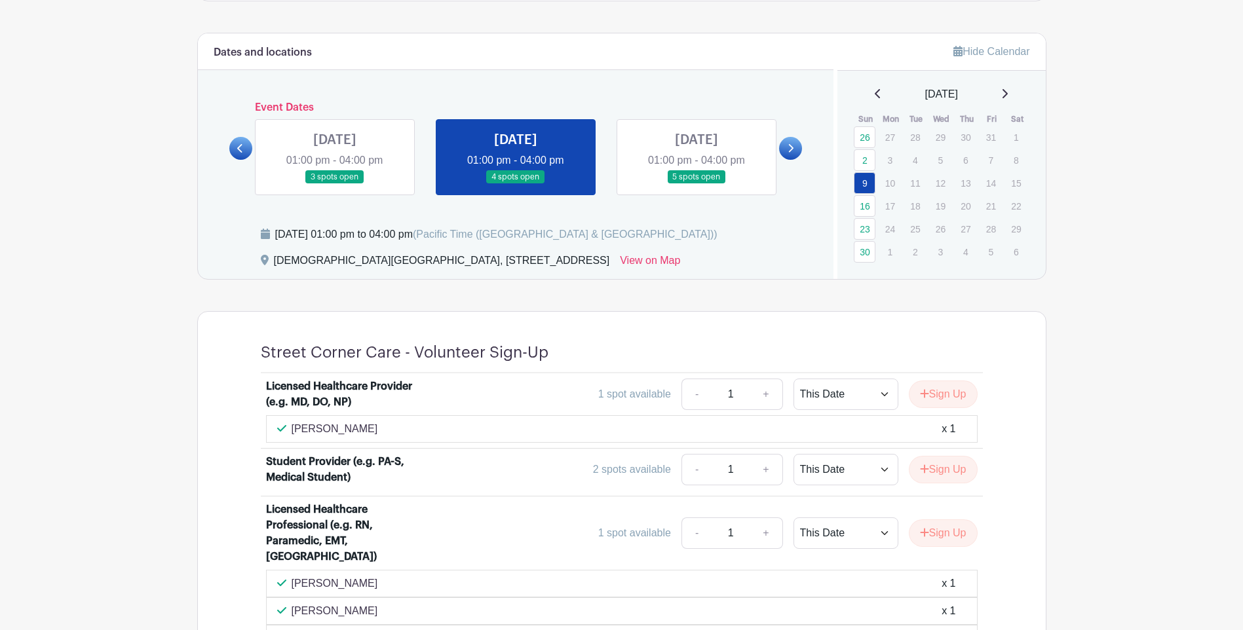
drag, startPoint x: 690, startPoint y: 161, endPoint x: 679, endPoint y: 168, distance: 12.9
click at [696, 184] on link at bounding box center [696, 184] width 0 height 0
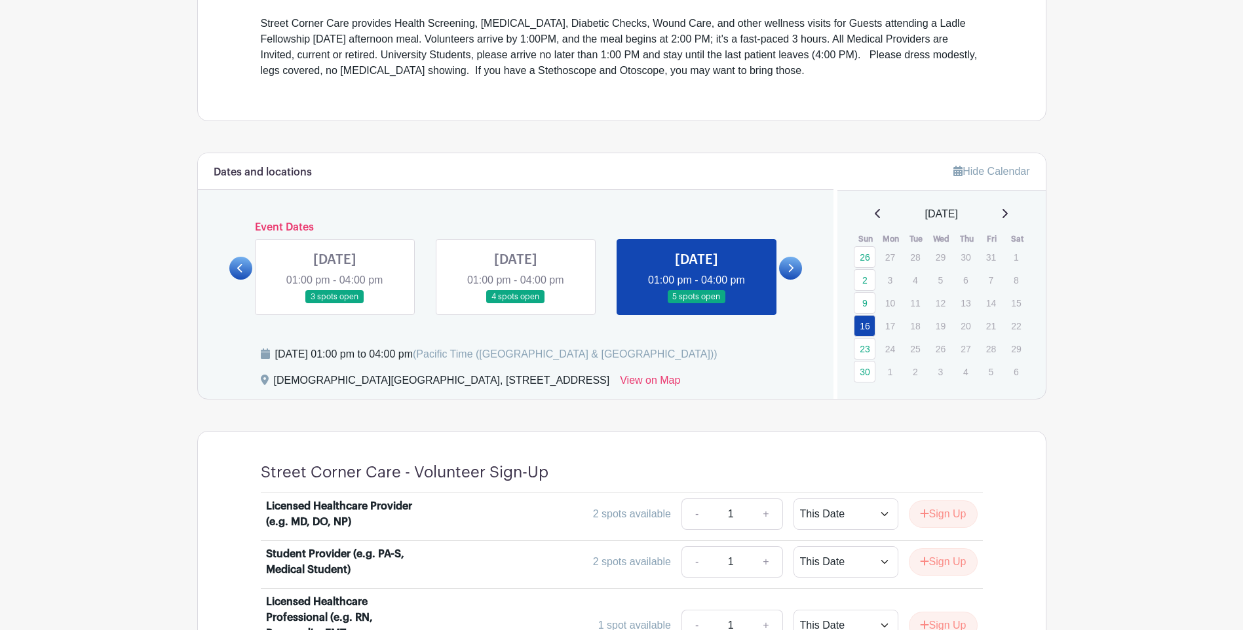
scroll to position [417, 0]
